Goal: Browse casually

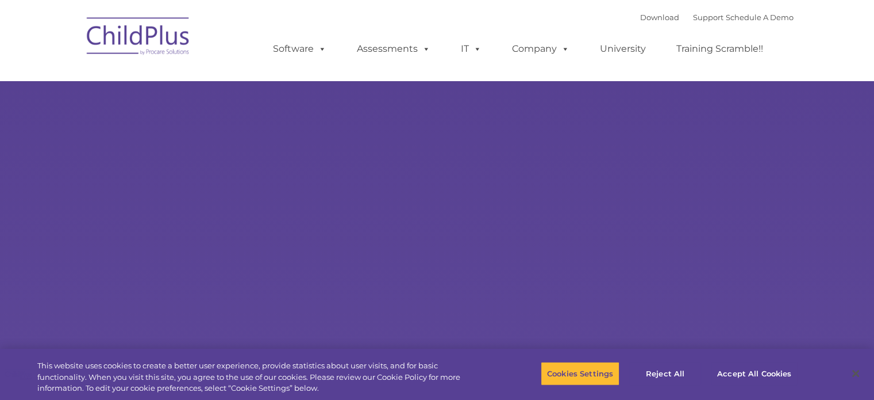
select select "MEDIUM"
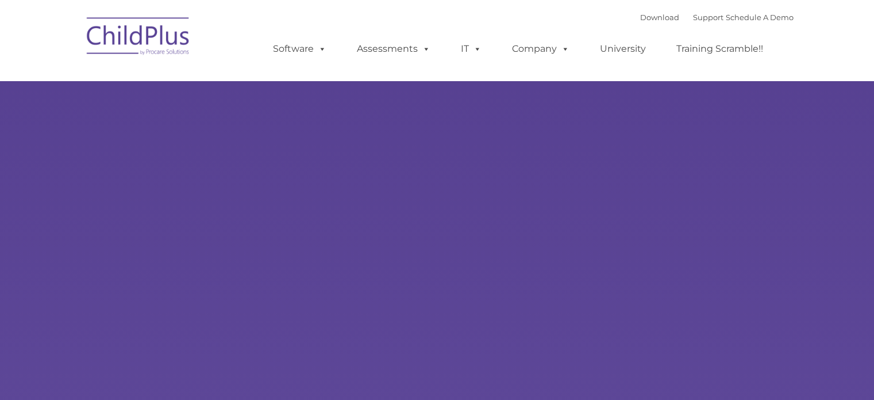
type input ""
select select "MEDIUM"
type input ""
select select "MEDIUM"
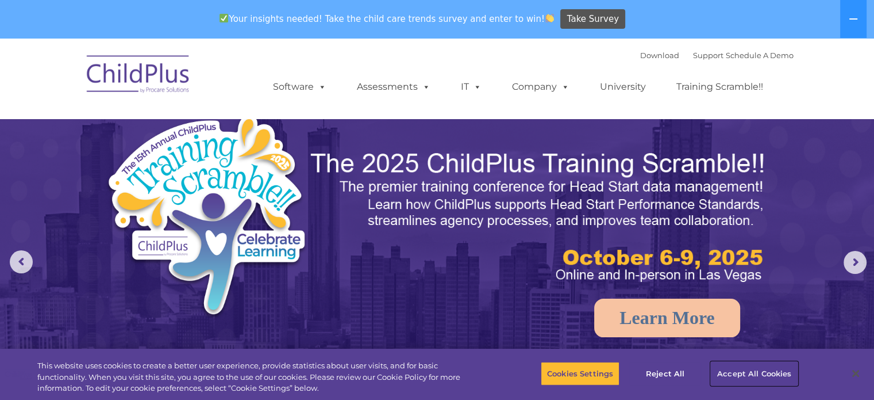
click at [747, 370] on button "Accept All Cookies" at bounding box center [754, 373] width 87 height 24
